Goal: Task Accomplishment & Management: Complete application form

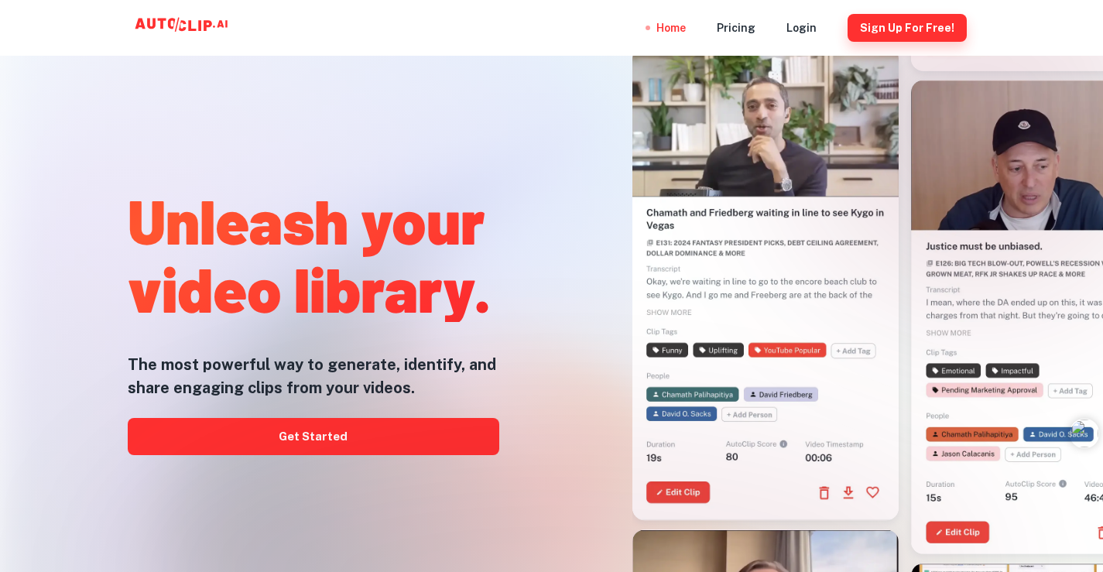
click at [920, 26] on button "Sign Up for free!" at bounding box center [907, 28] width 119 height 28
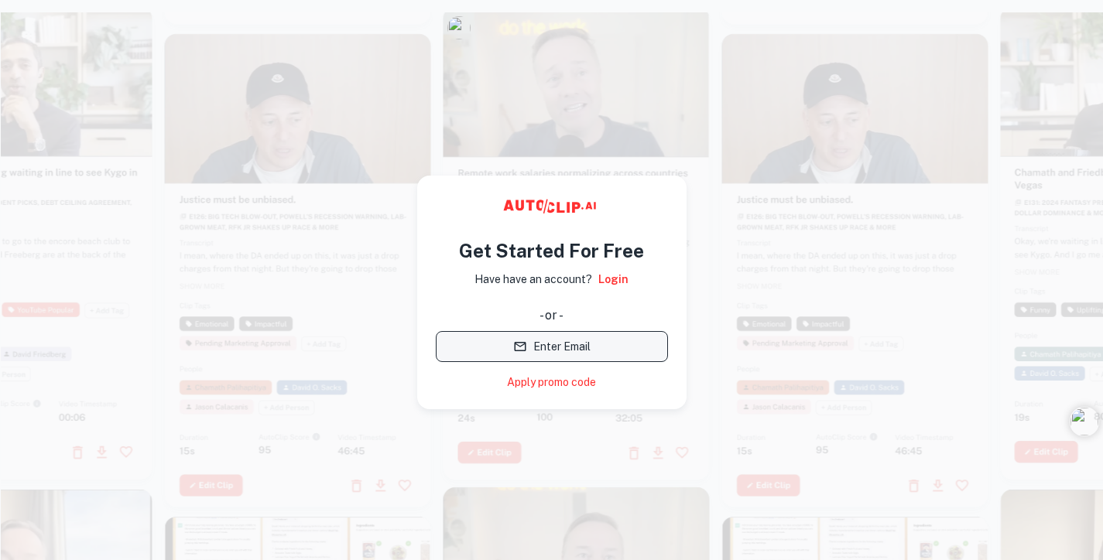
click at [564, 343] on button "Enter Email" at bounding box center [552, 346] width 232 height 31
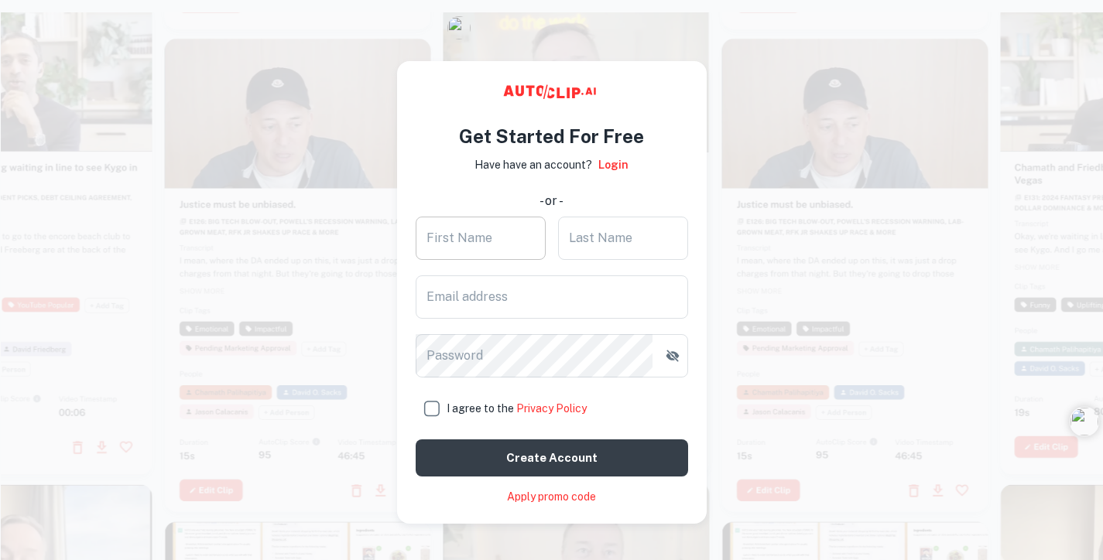
click at [507, 242] on input "First Name" at bounding box center [481, 238] width 130 height 43
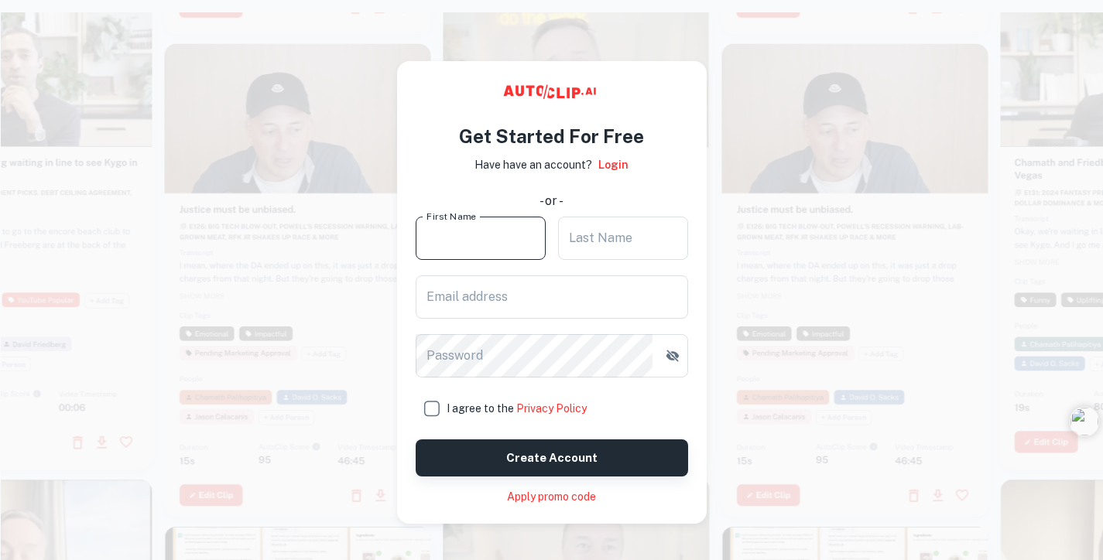
click at [569, 470] on button "Create account" at bounding box center [552, 458] width 272 height 37
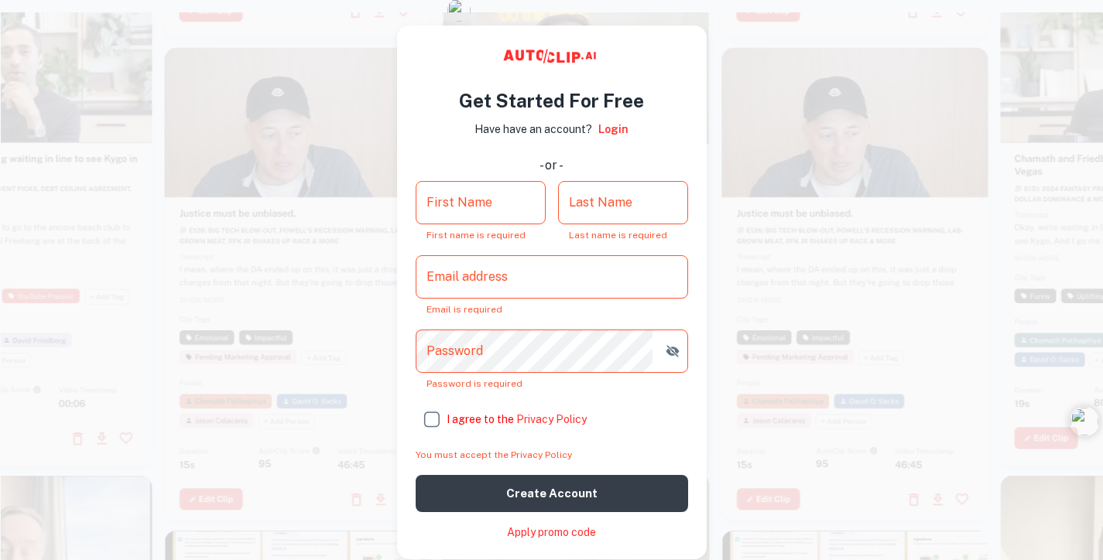
click at [509, 195] on input "First Name" at bounding box center [481, 202] width 130 height 43
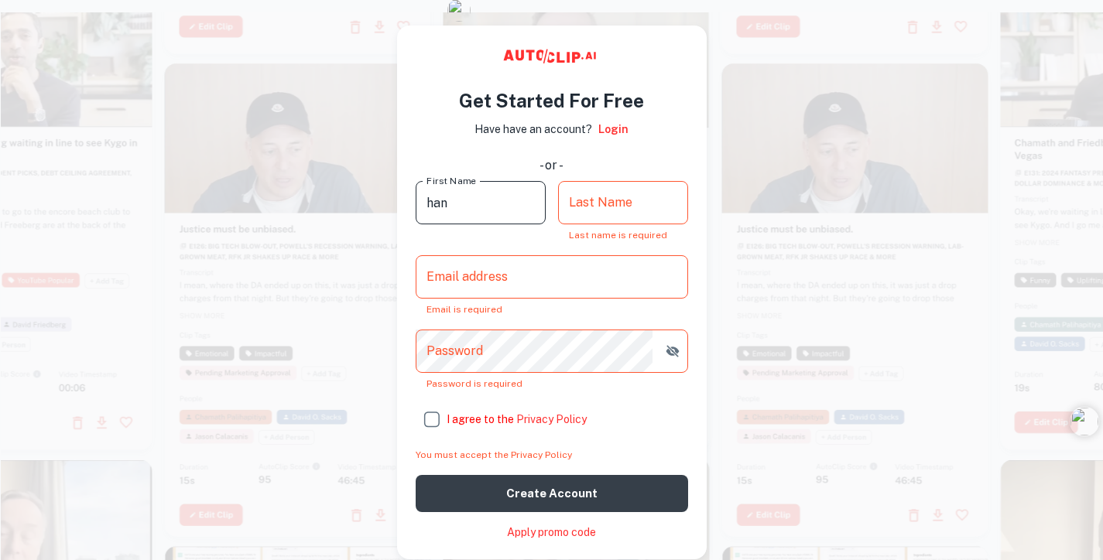
type input "han"
click at [619, 205] on input "Last Name" at bounding box center [623, 202] width 130 height 43
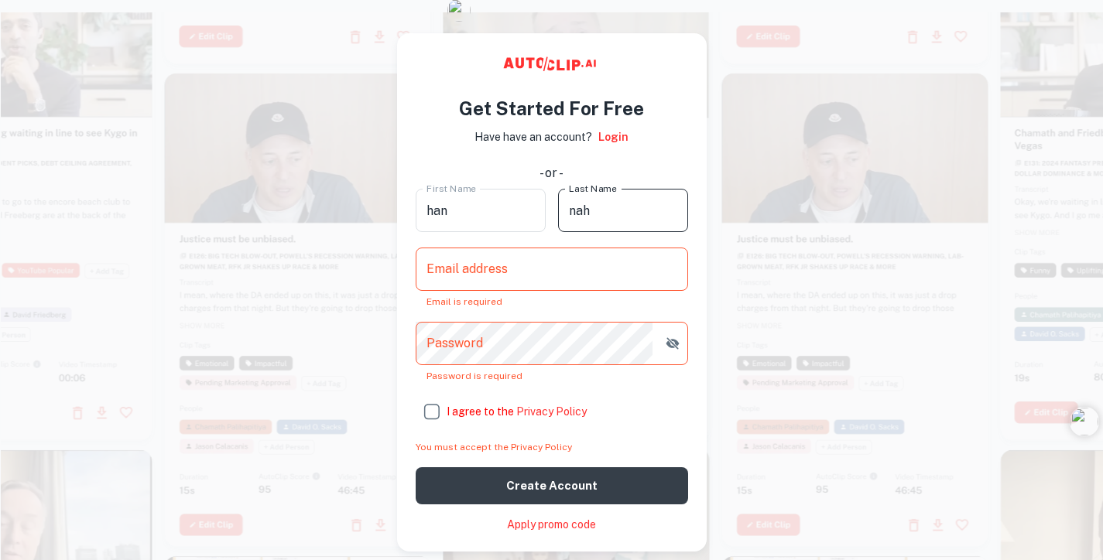
type input "nah"
click at [594, 239] on div "First Name han First Name Last Name nah Last Name Email address Email address E…" at bounding box center [552, 347] width 272 height 316
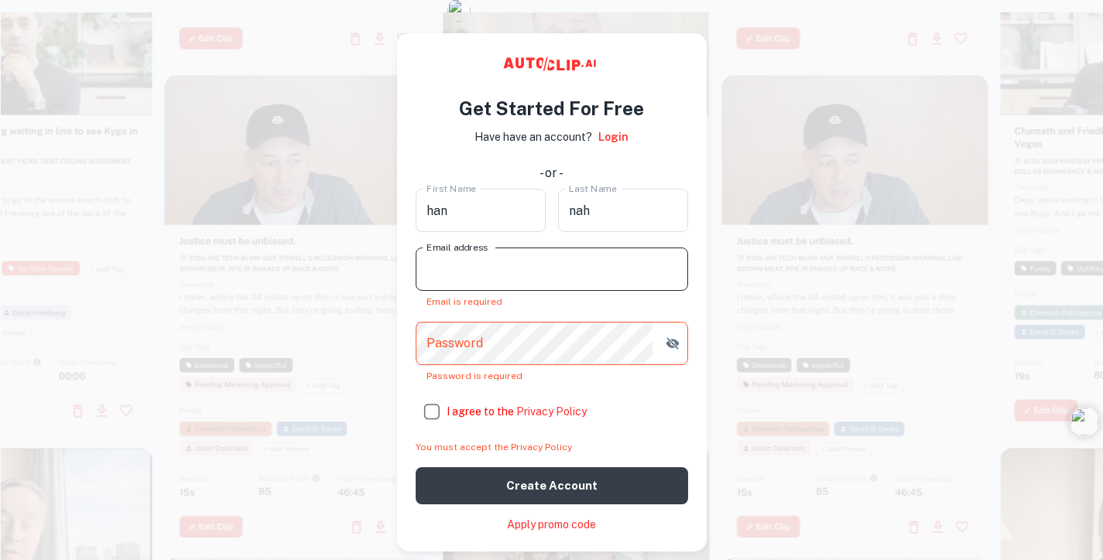
click at [584, 251] on input "Email address" at bounding box center [552, 269] width 272 height 43
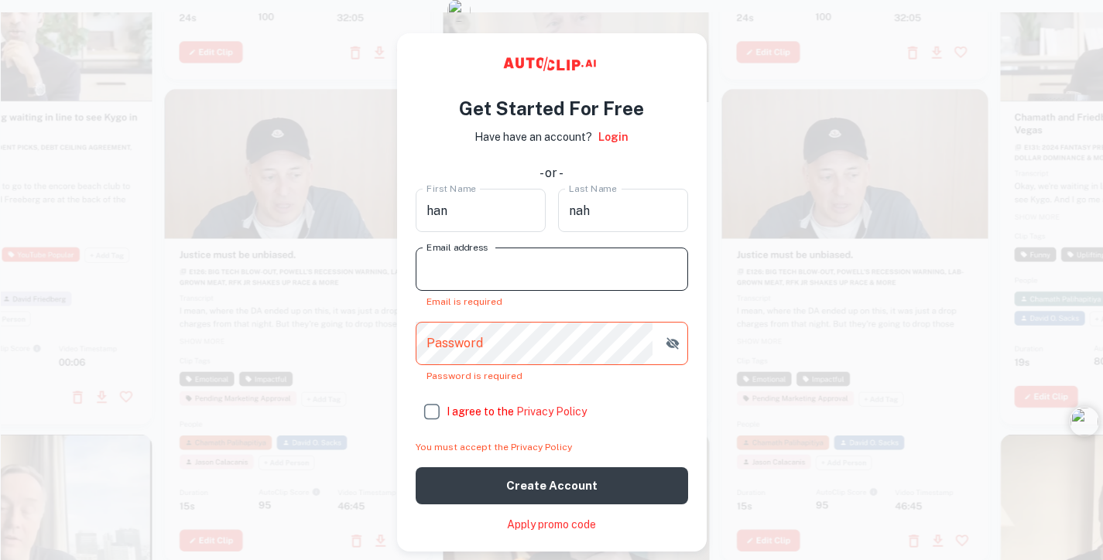
type input "[EMAIL_ADDRESS][DOMAIN_NAME]"
